Goal: Entertainment & Leisure: Consume media (video, audio)

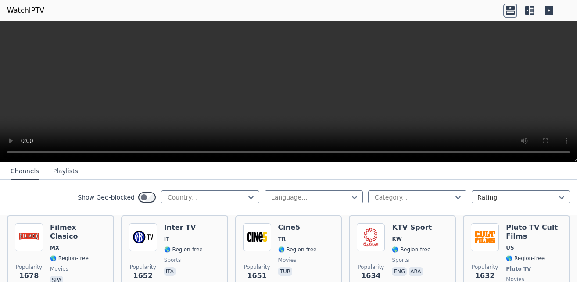
scroll to position [710, 0]
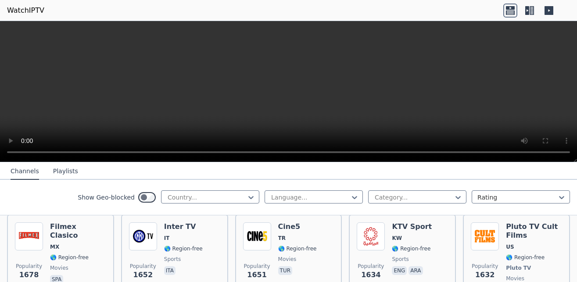
click at [360, 225] on img at bounding box center [371, 237] width 28 height 28
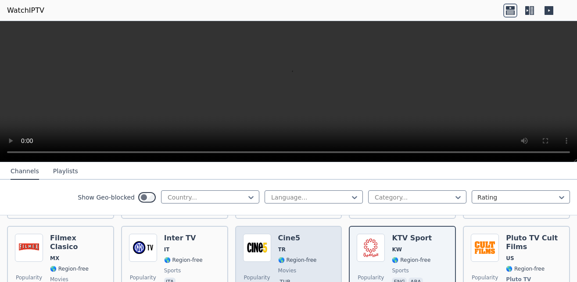
scroll to position [698, 0]
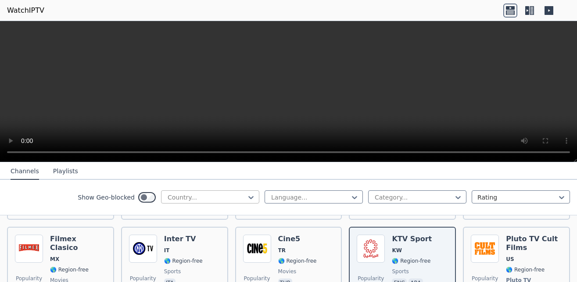
click at [229, 200] on div at bounding box center [207, 197] width 80 height 9
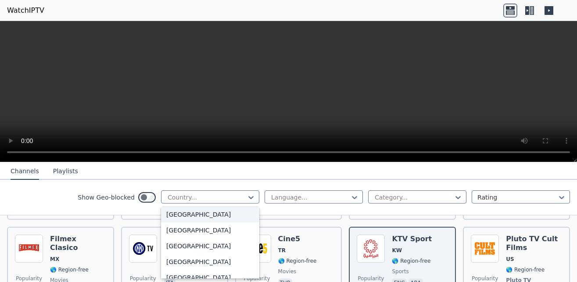
scroll to position [857, 0]
click at [184, 253] on div "[GEOGRAPHIC_DATA]" at bounding box center [210, 246] width 98 height 16
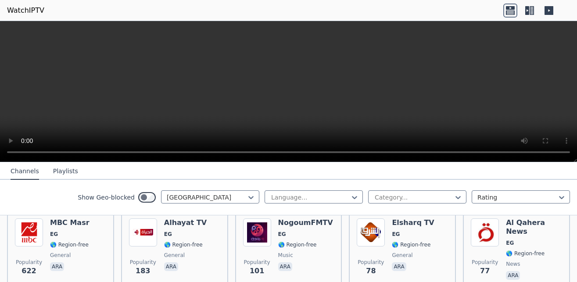
scroll to position [108, 0]
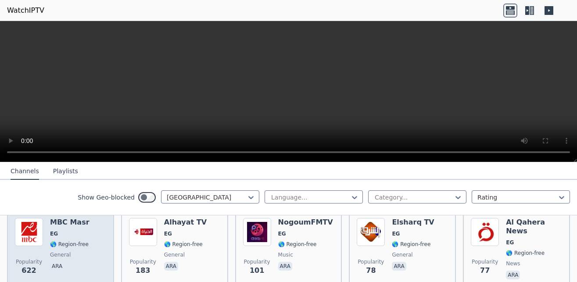
click at [50, 230] on span "EG" at bounding box center [54, 233] width 8 height 7
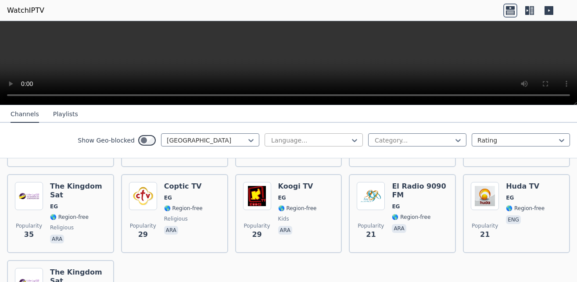
scroll to position [346, 0]
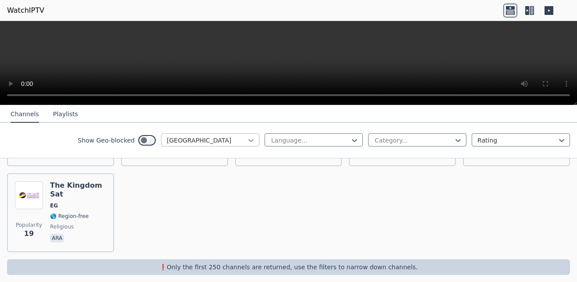
click at [248, 140] on icon at bounding box center [250, 140] width 5 height 3
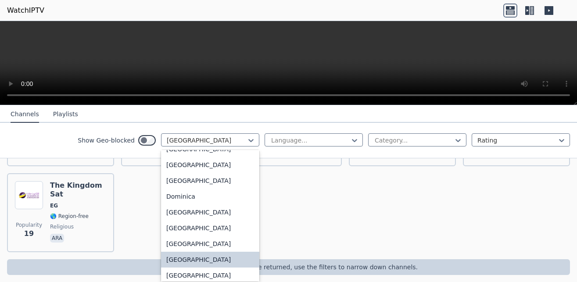
scroll to position [0, 0]
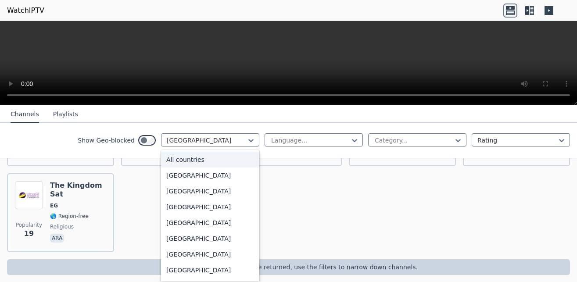
click at [206, 162] on div "All countries" at bounding box center [210, 160] width 98 height 16
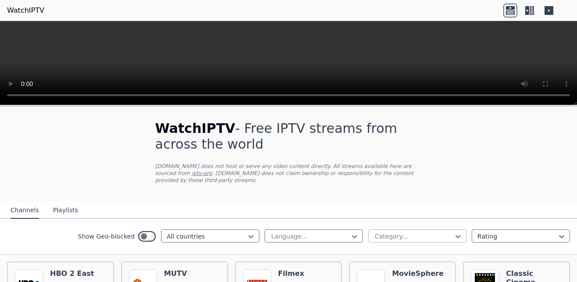
click at [393, 230] on div "Category..." at bounding box center [417, 236] width 98 height 13
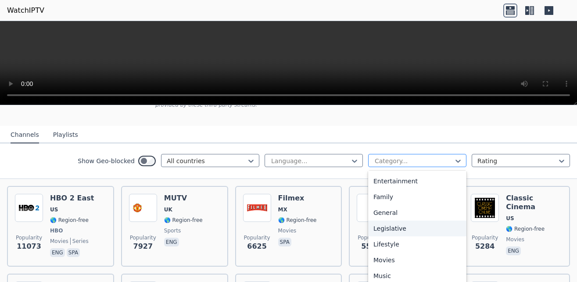
scroll to position [177, 0]
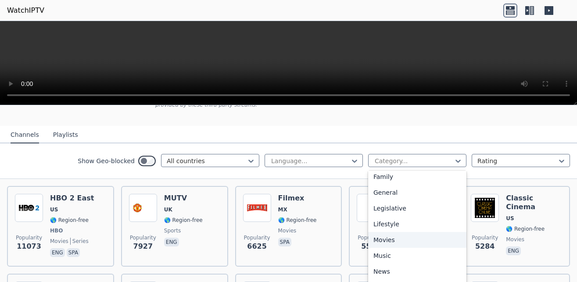
click at [391, 232] on div "Movies" at bounding box center [417, 240] width 98 height 16
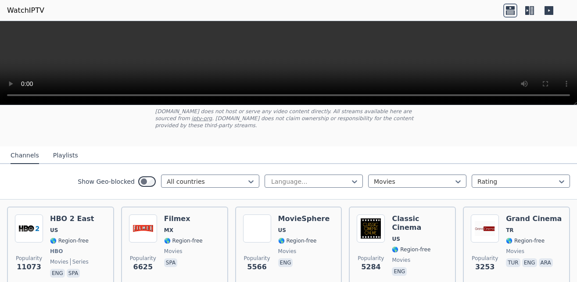
scroll to position [56, 0]
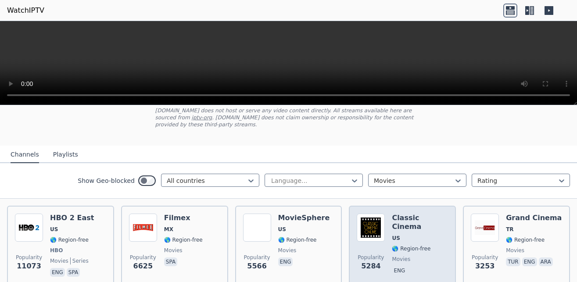
click at [392, 227] on div "Classic Cinema US 🌎 Region-free movies eng" at bounding box center [420, 246] width 56 height 65
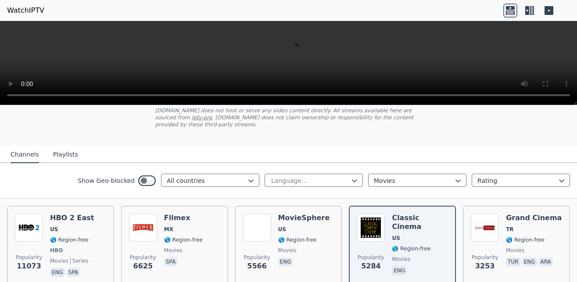
scroll to position [55, 0]
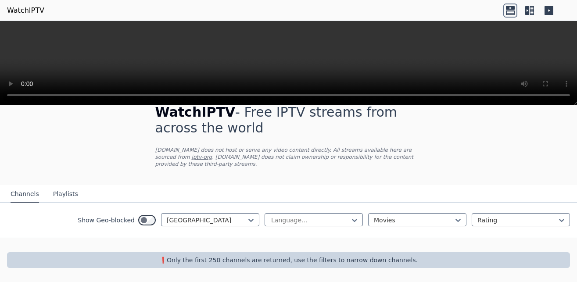
scroll to position [9, 0]
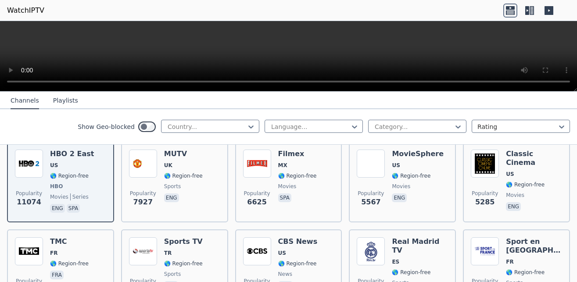
scroll to position [107, 0]
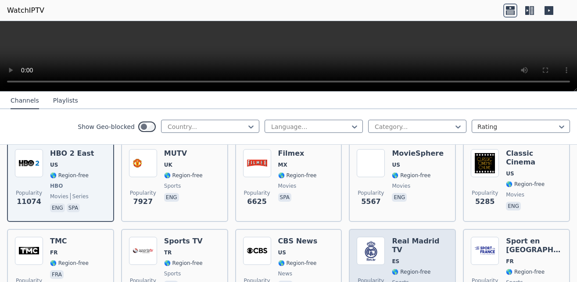
click at [370, 254] on img at bounding box center [371, 251] width 28 height 28
